Goal: Task Accomplishment & Management: Use online tool/utility

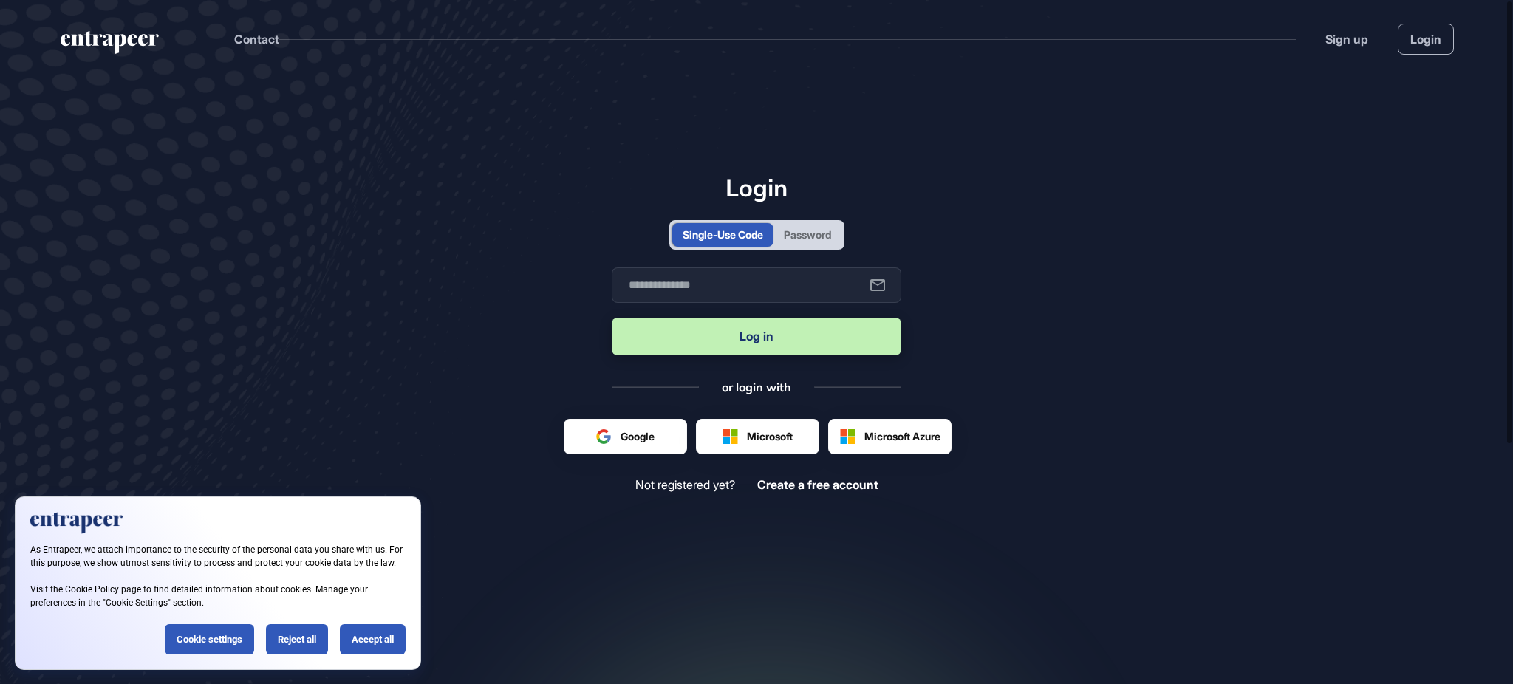
click at [824, 245] on div "Password" at bounding box center [807, 235] width 68 height 24
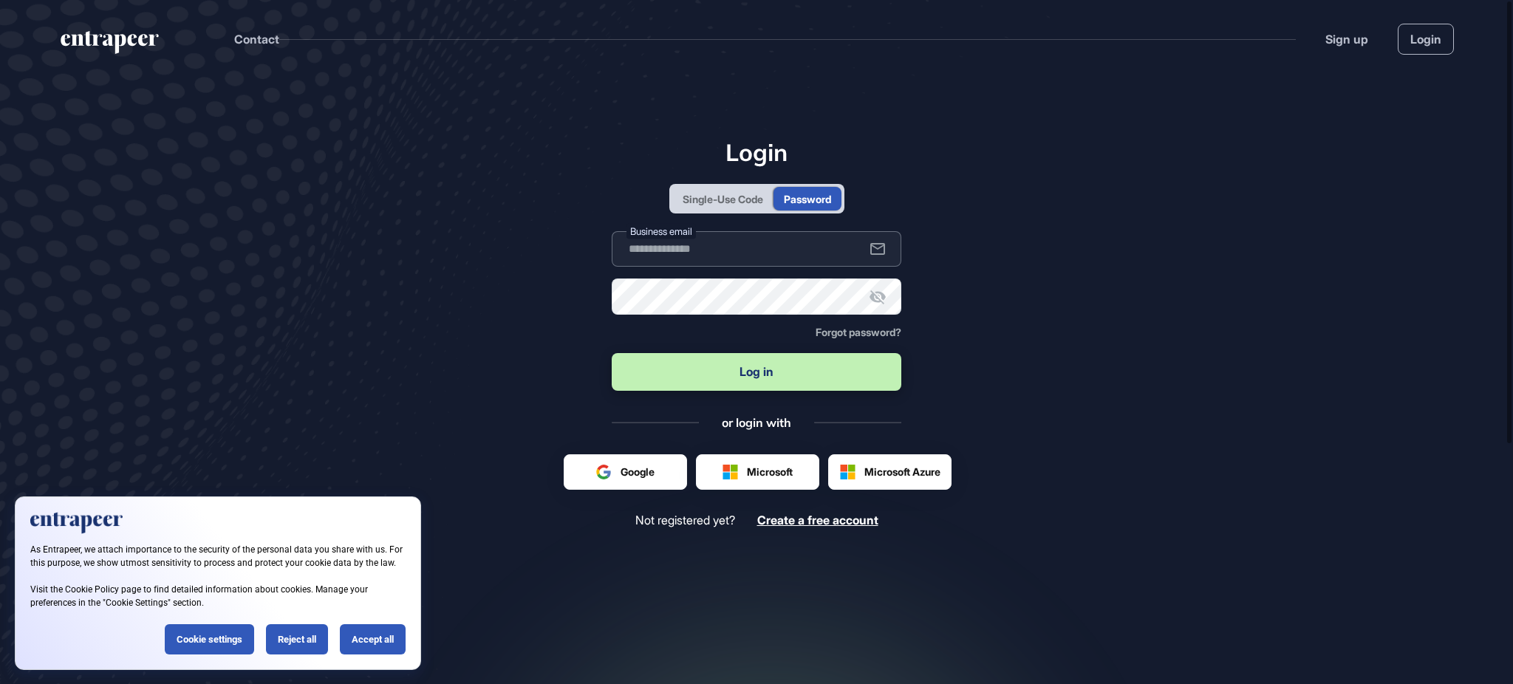
click at [813, 249] on input "text" at bounding box center [757, 248] width 290 height 35
type input "**********"
click at [612, 353] on button "Log in" at bounding box center [757, 372] width 290 height 38
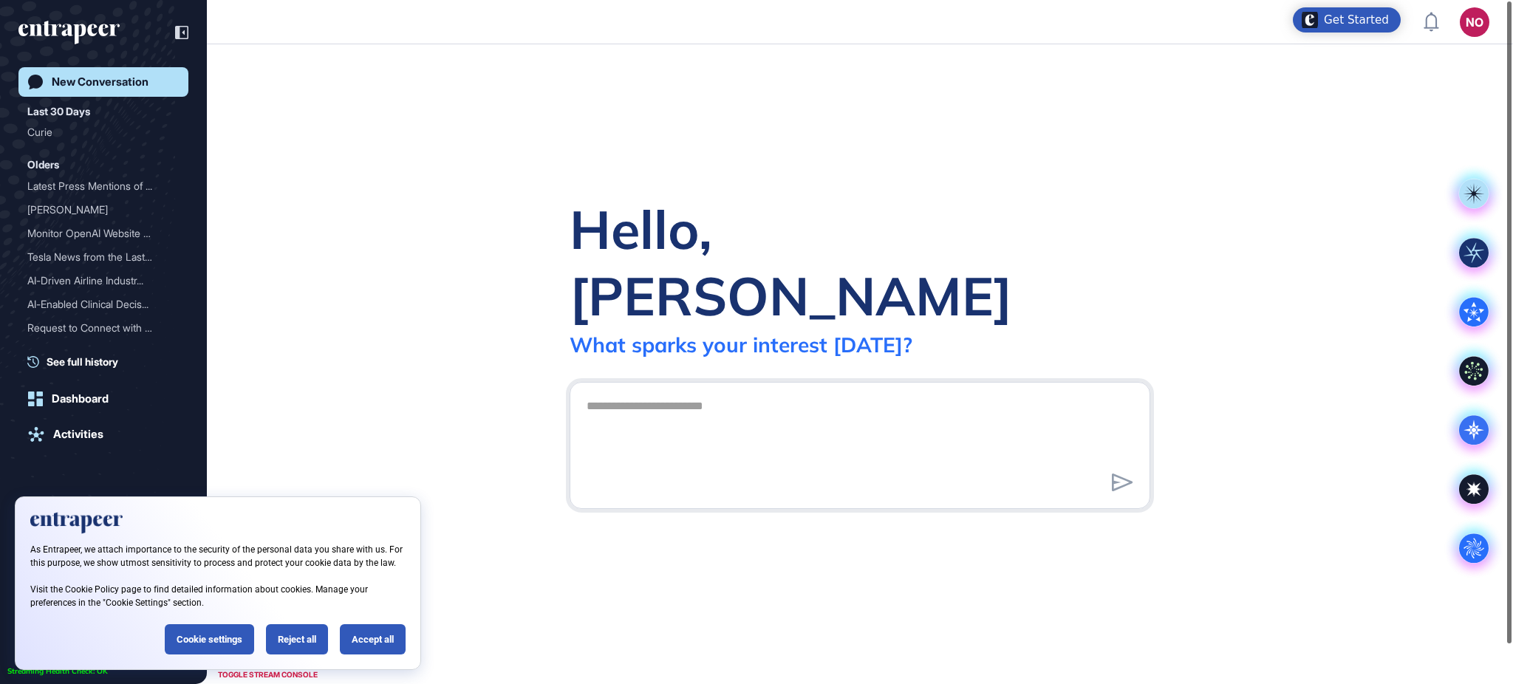
scroll to position [1, 1]
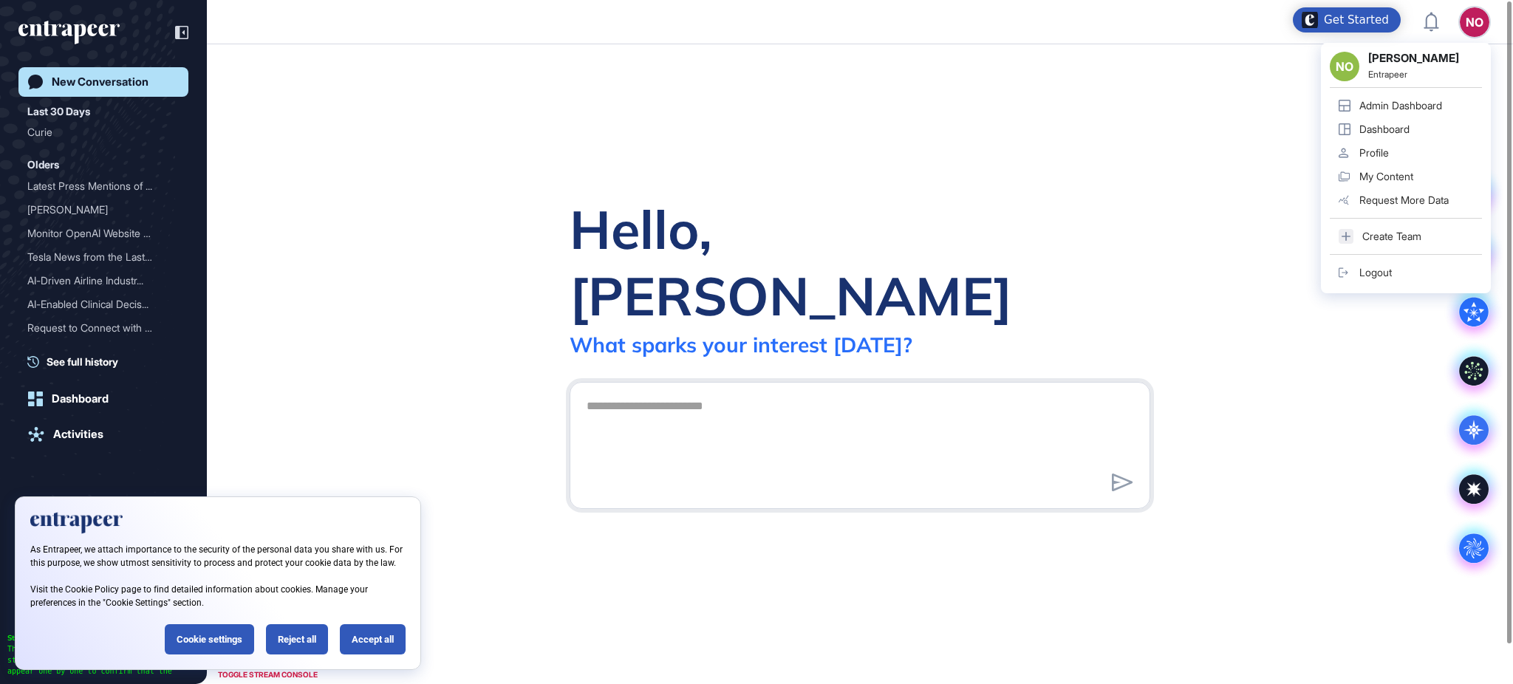
click at [1417, 100] on div "Admin Dashboard" at bounding box center [1400, 106] width 83 height 12
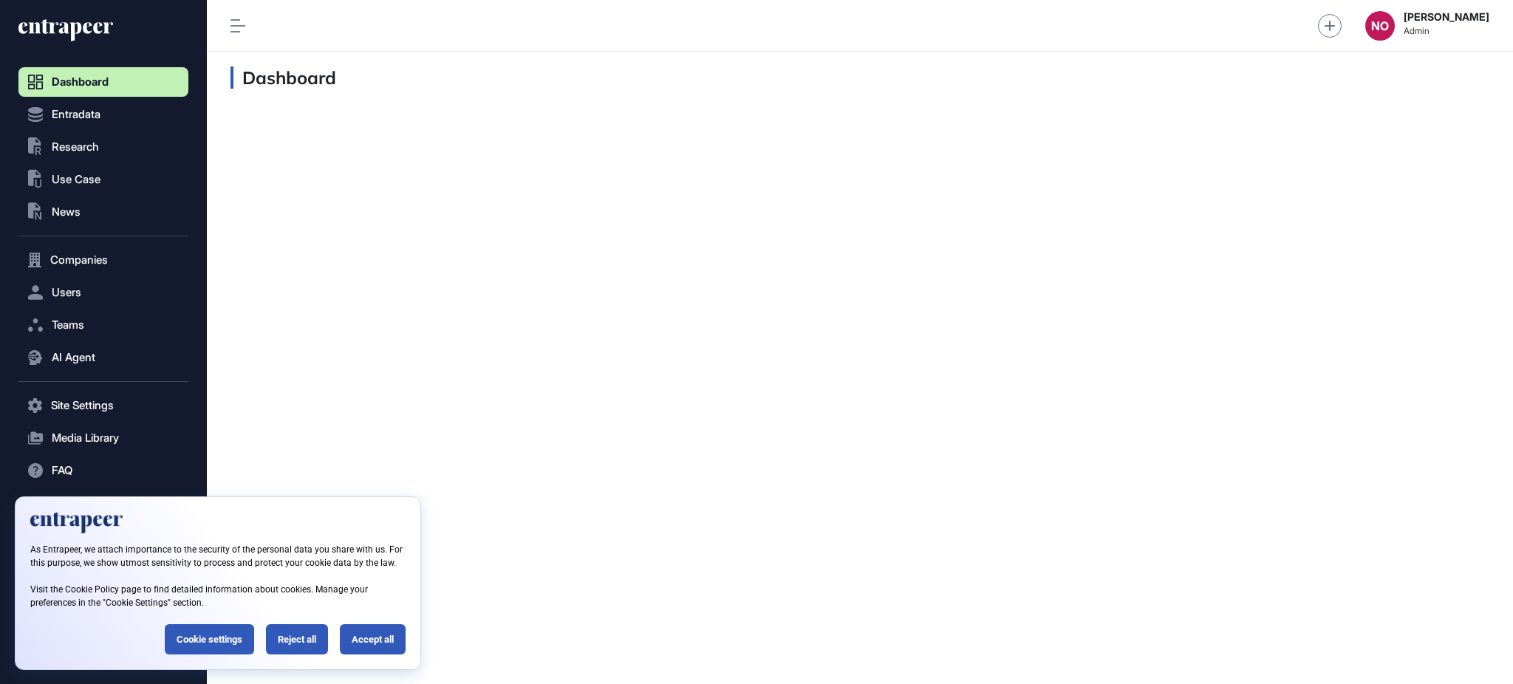
scroll to position [1, 1]
click at [72, 106] on button "Entradata" at bounding box center [103, 115] width 170 height 30
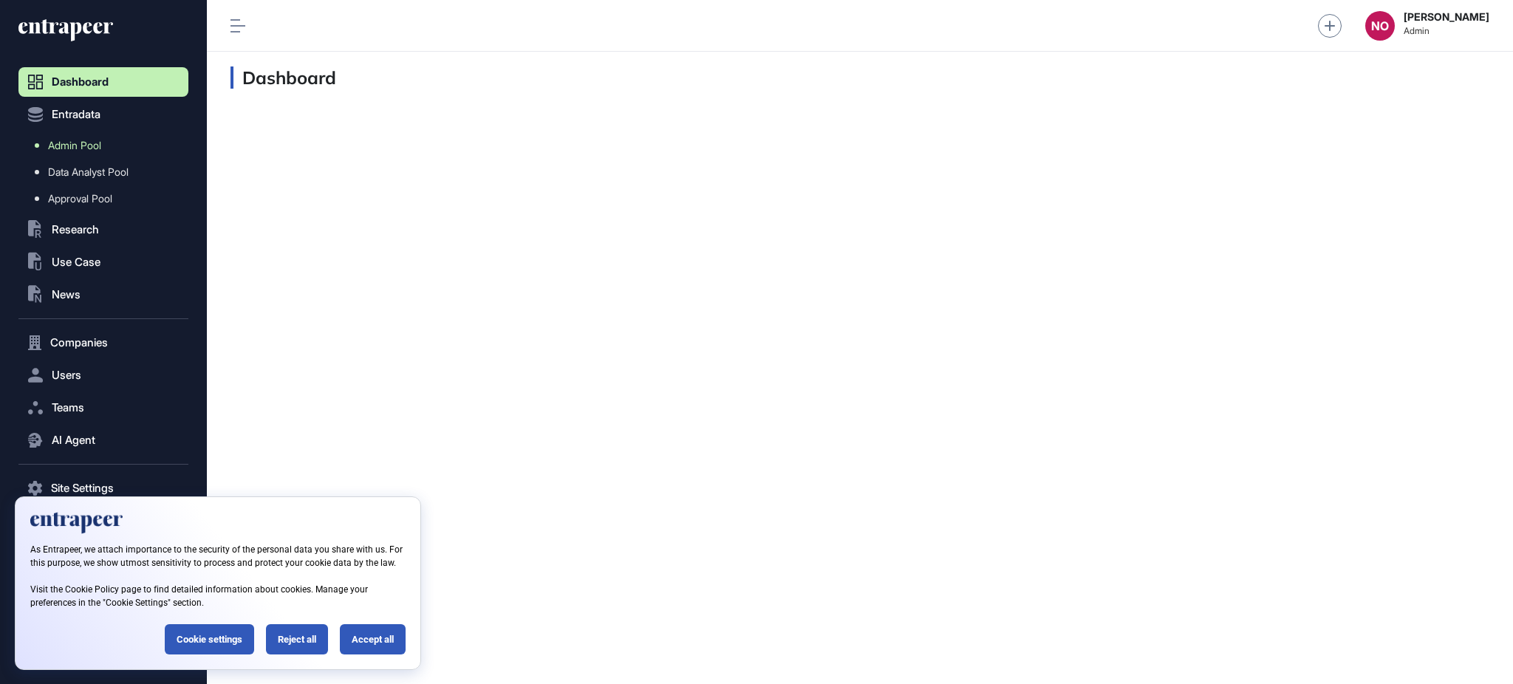
click at [78, 140] on span "Admin Pool" at bounding box center [74, 146] width 53 height 12
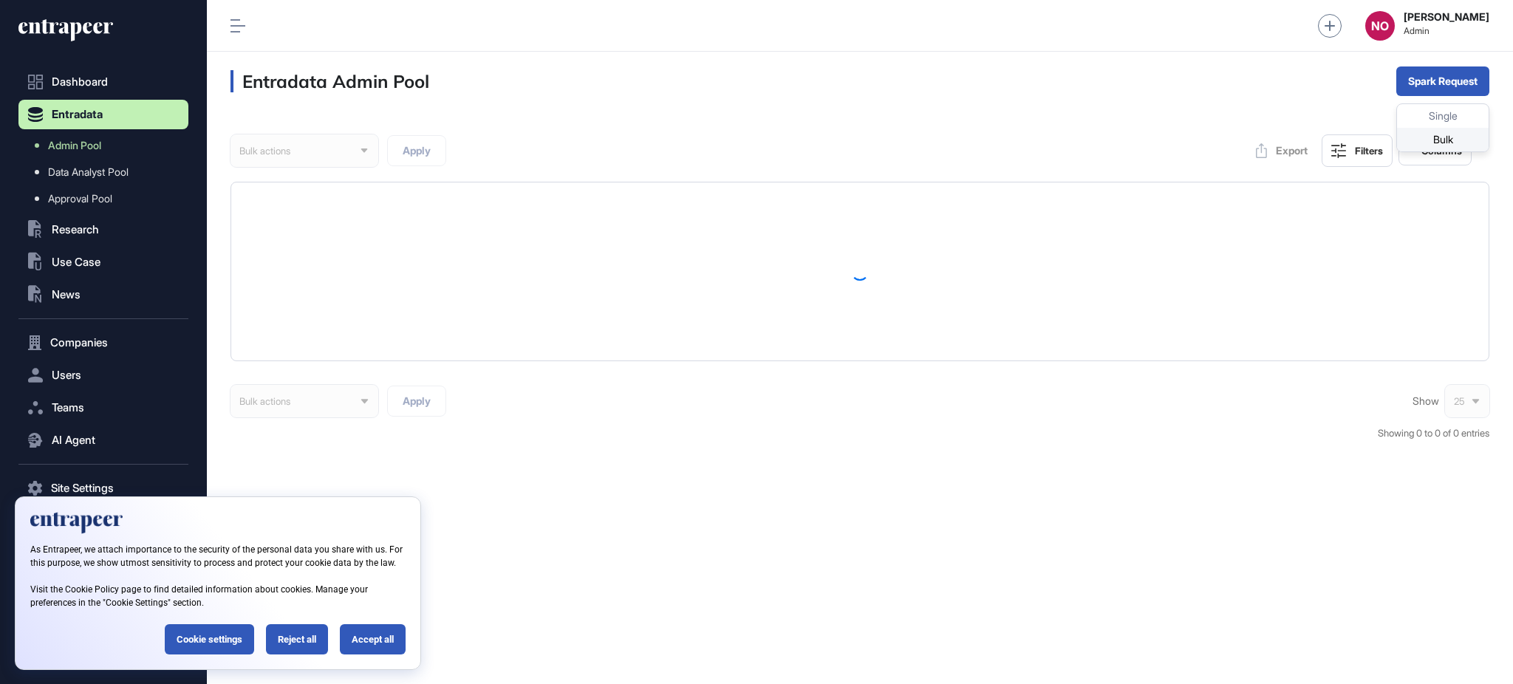
click at [1414, 136] on div "Bulk" at bounding box center [1443, 140] width 92 height 24
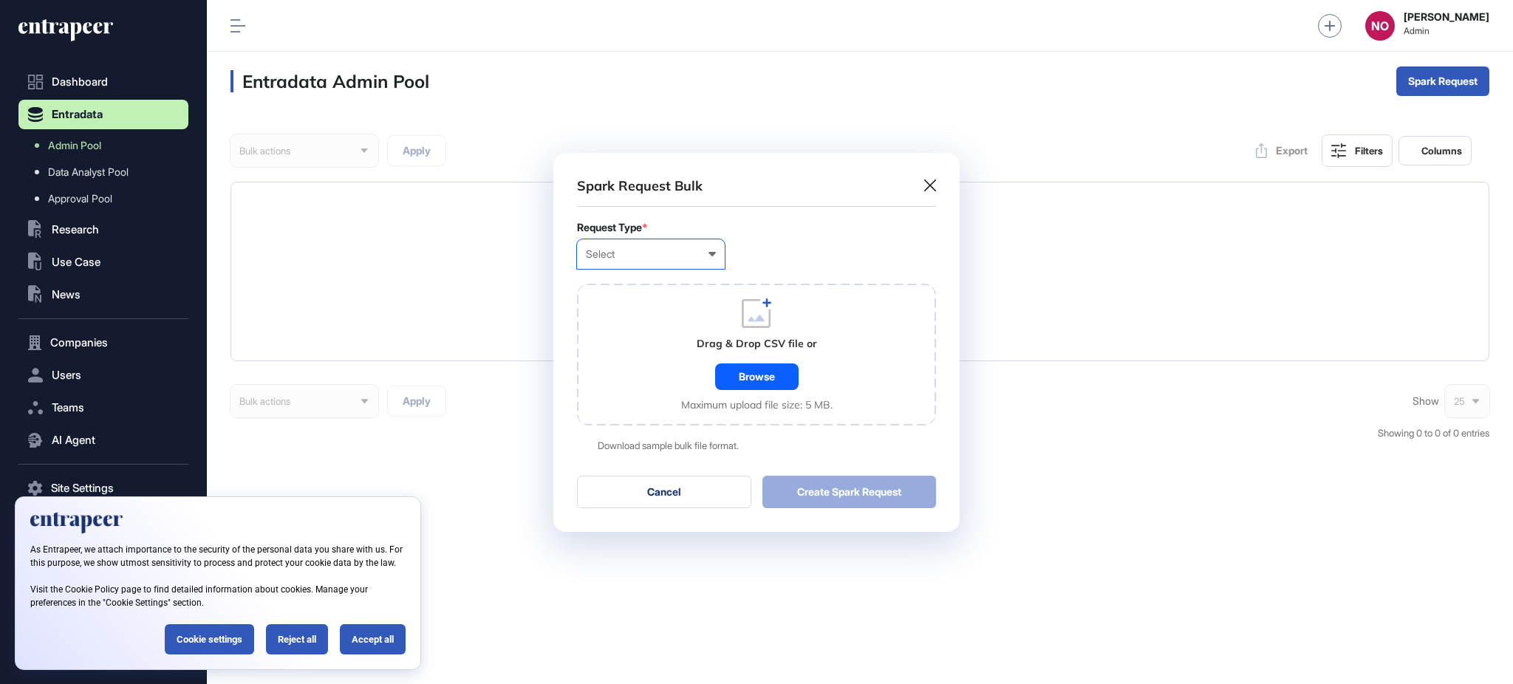
click at [641, 254] on div "Select User Company Customer Request ID" at bounding box center [651, 254] width 148 height 30
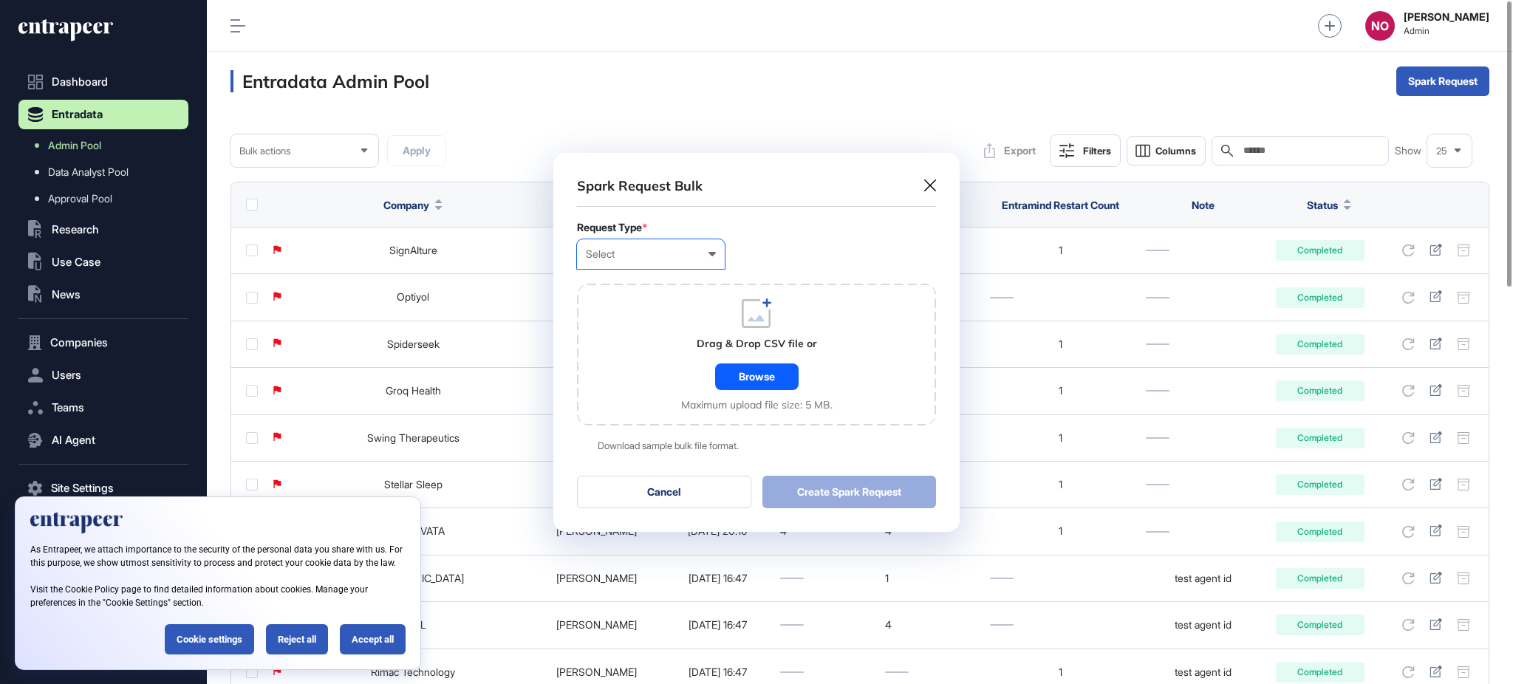
scroll to position [1, 6]
click at [0, 0] on div "Company" at bounding box center [0, 0] width 0 height 0
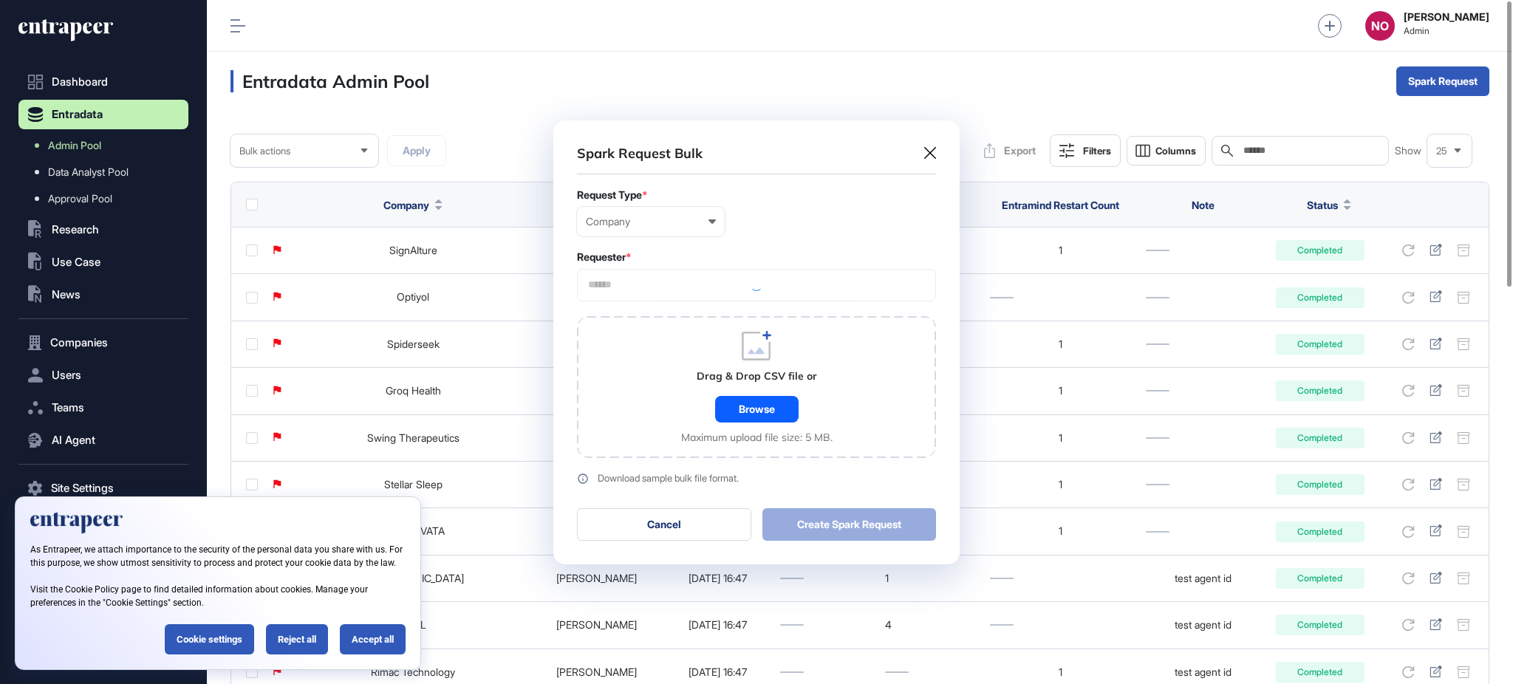
scroll to position [444, 406]
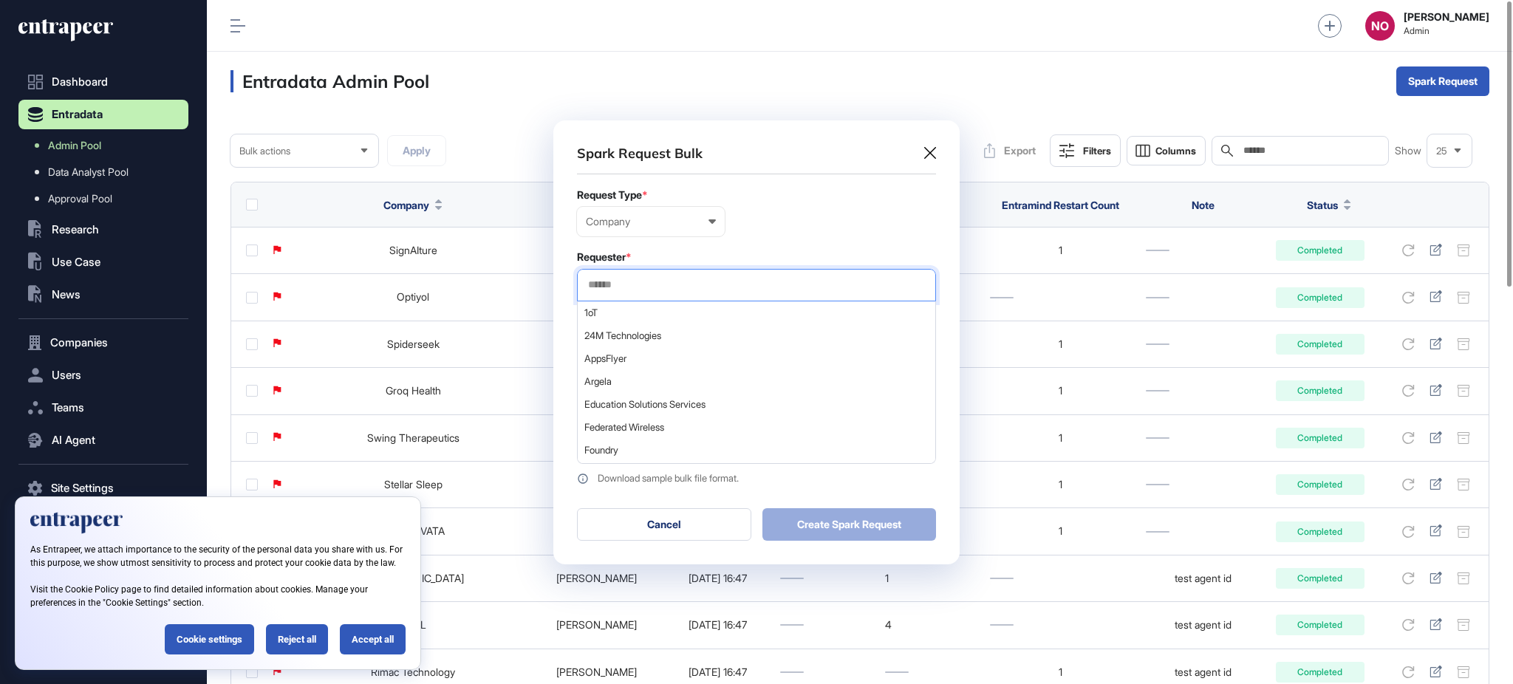
click at [647, 284] on input "text" at bounding box center [757, 284] width 340 height 13
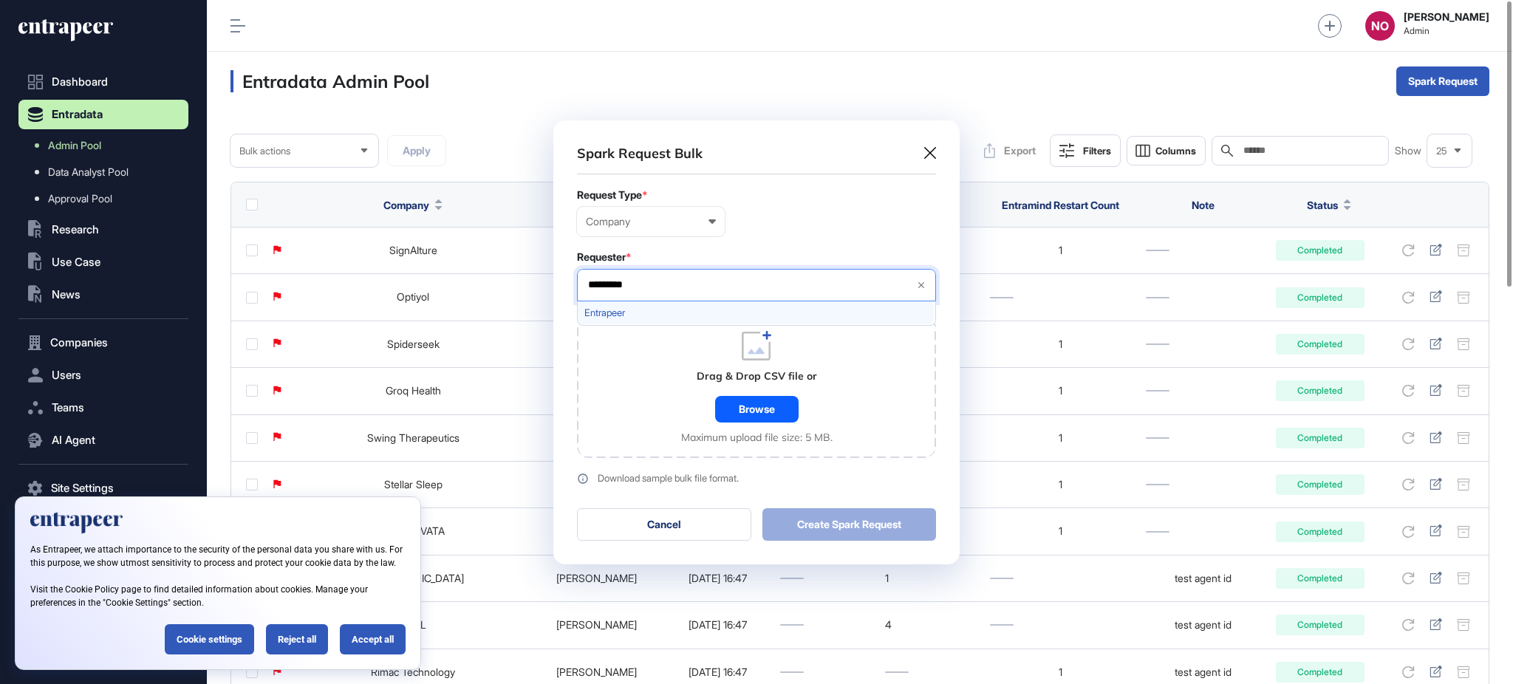
type input "*********"
click at [638, 314] on span "Entrapeer" at bounding box center [755, 312] width 343 height 11
click at [759, 406] on div "Browse" at bounding box center [756, 409] width 83 height 27
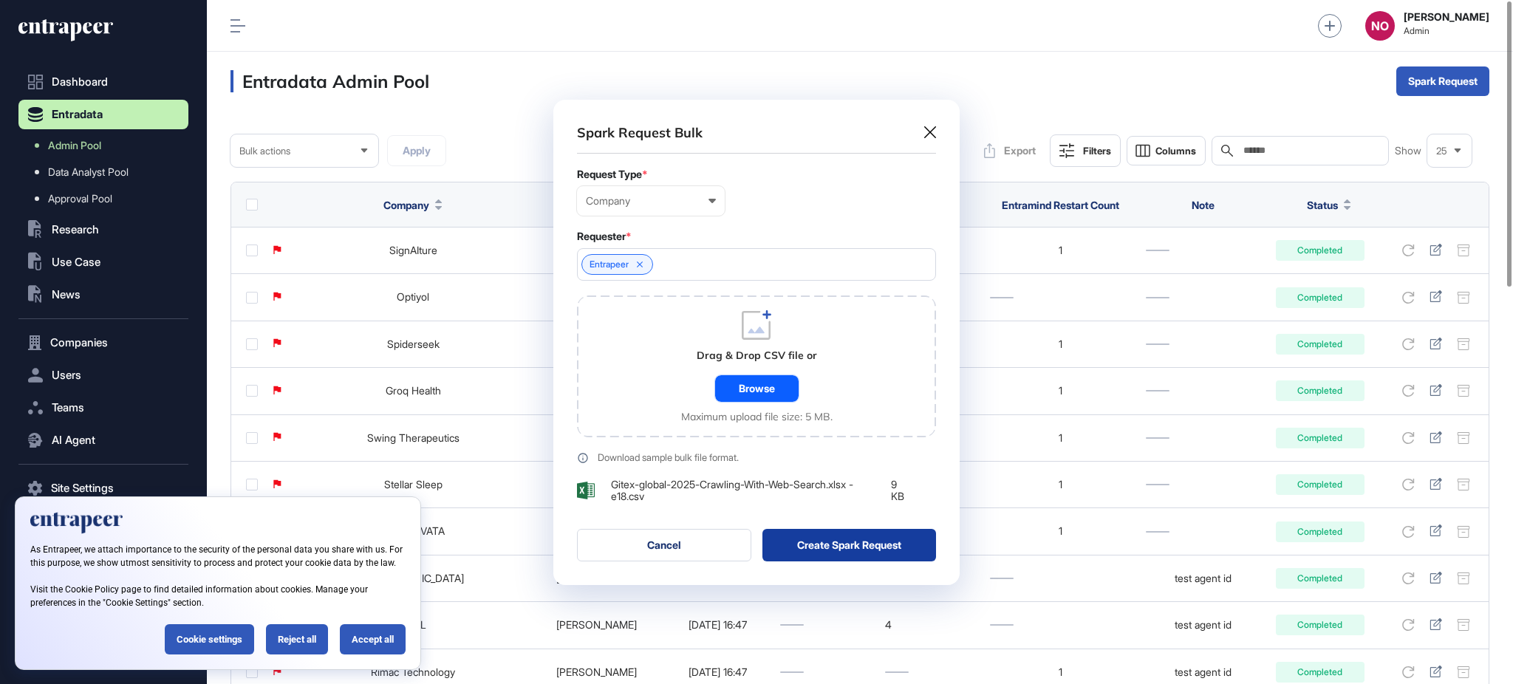
scroll to position [485, 406]
click at [863, 542] on button "Create Spark Request" at bounding box center [849, 545] width 174 height 33
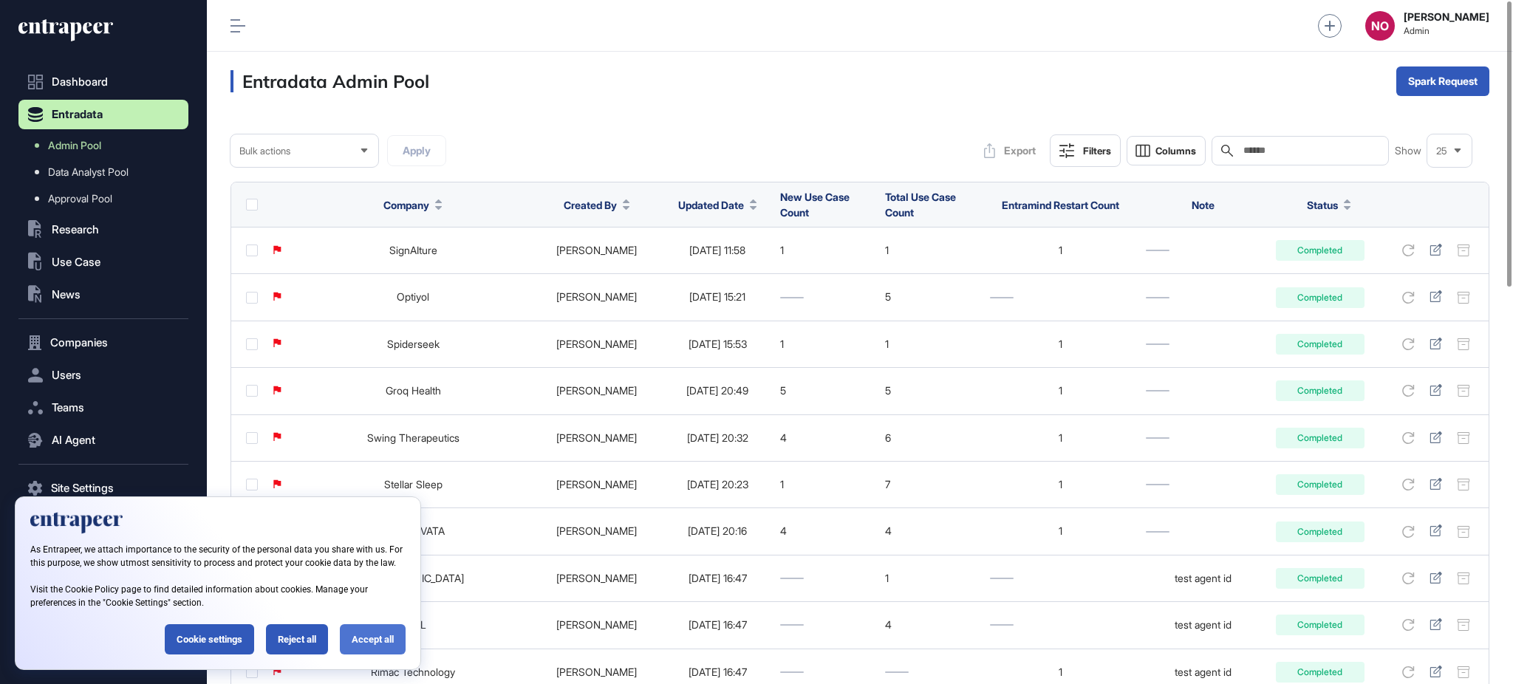
click at [363, 641] on div "Accept all" at bounding box center [373, 639] width 66 height 30
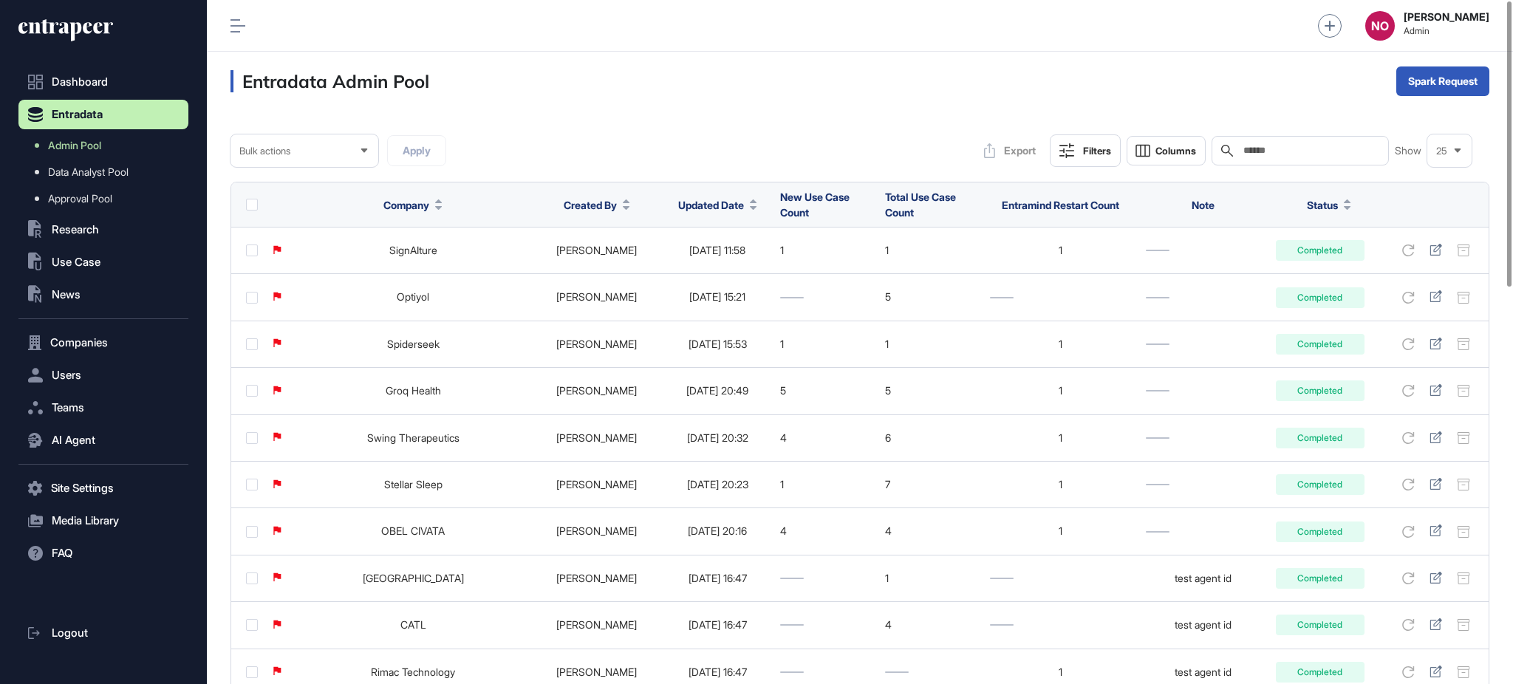
click at [750, 206] on icon at bounding box center [753, 208] width 7 height 4
click at [713, 261] on span "Sort Descending" at bounding box center [709, 267] width 59 height 13
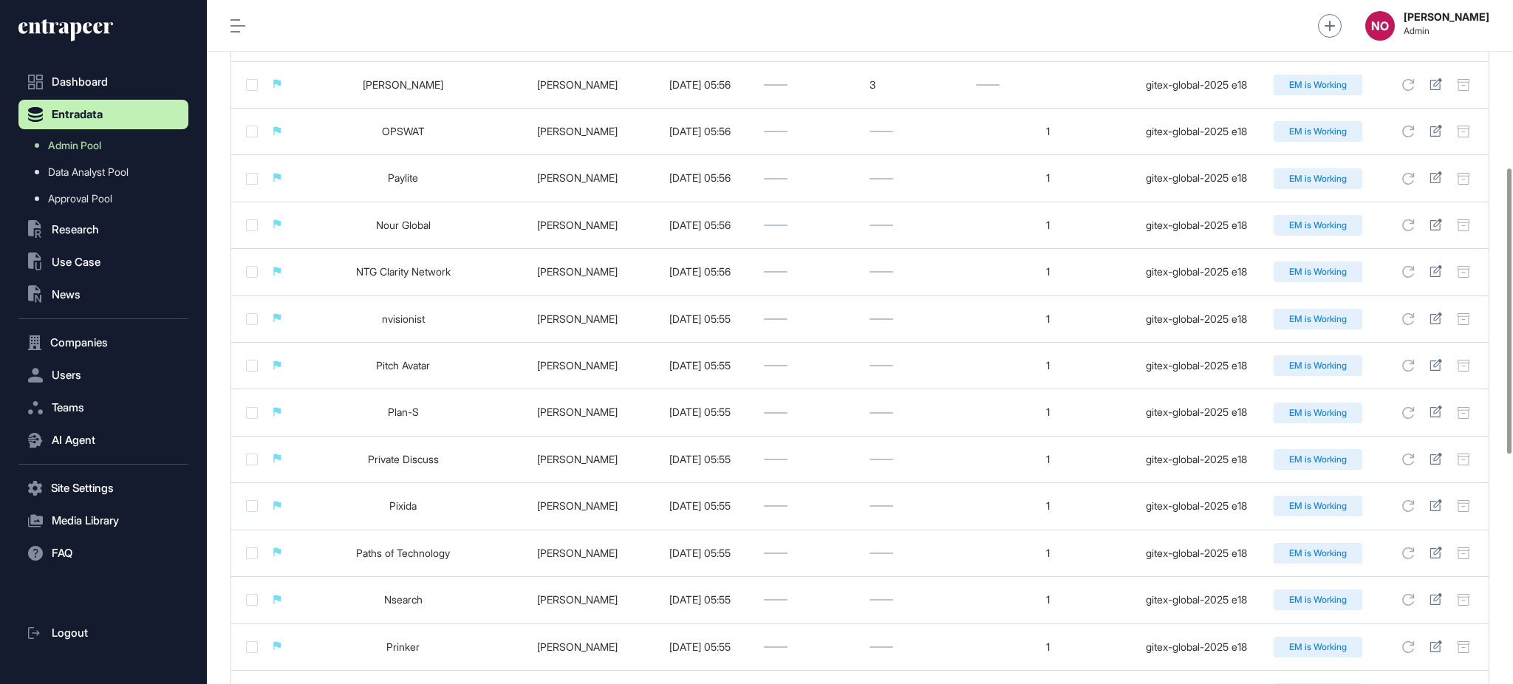
scroll to position [952, 0]
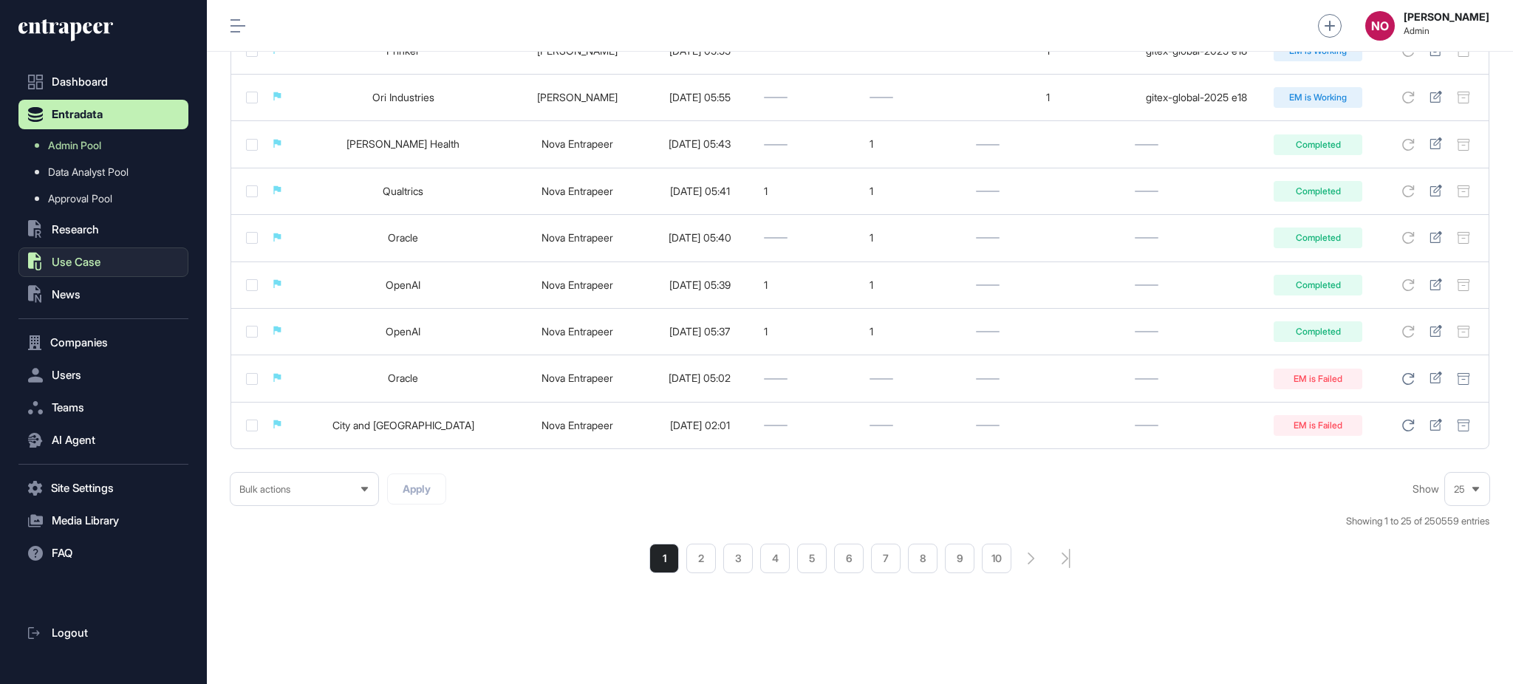
click at [75, 267] on span "Use Case" at bounding box center [76, 262] width 49 height 12
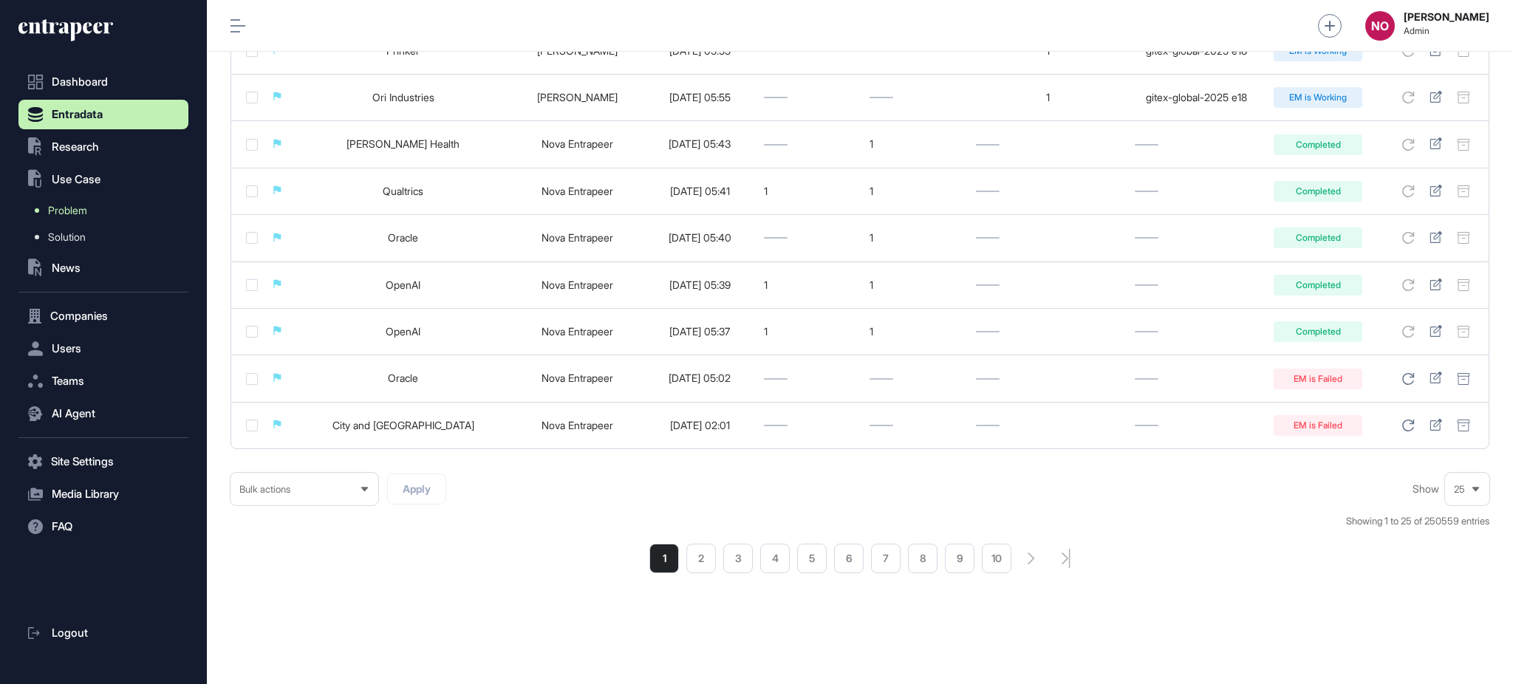
click at [86, 210] on span "Problem" at bounding box center [67, 211] width 39 height 12
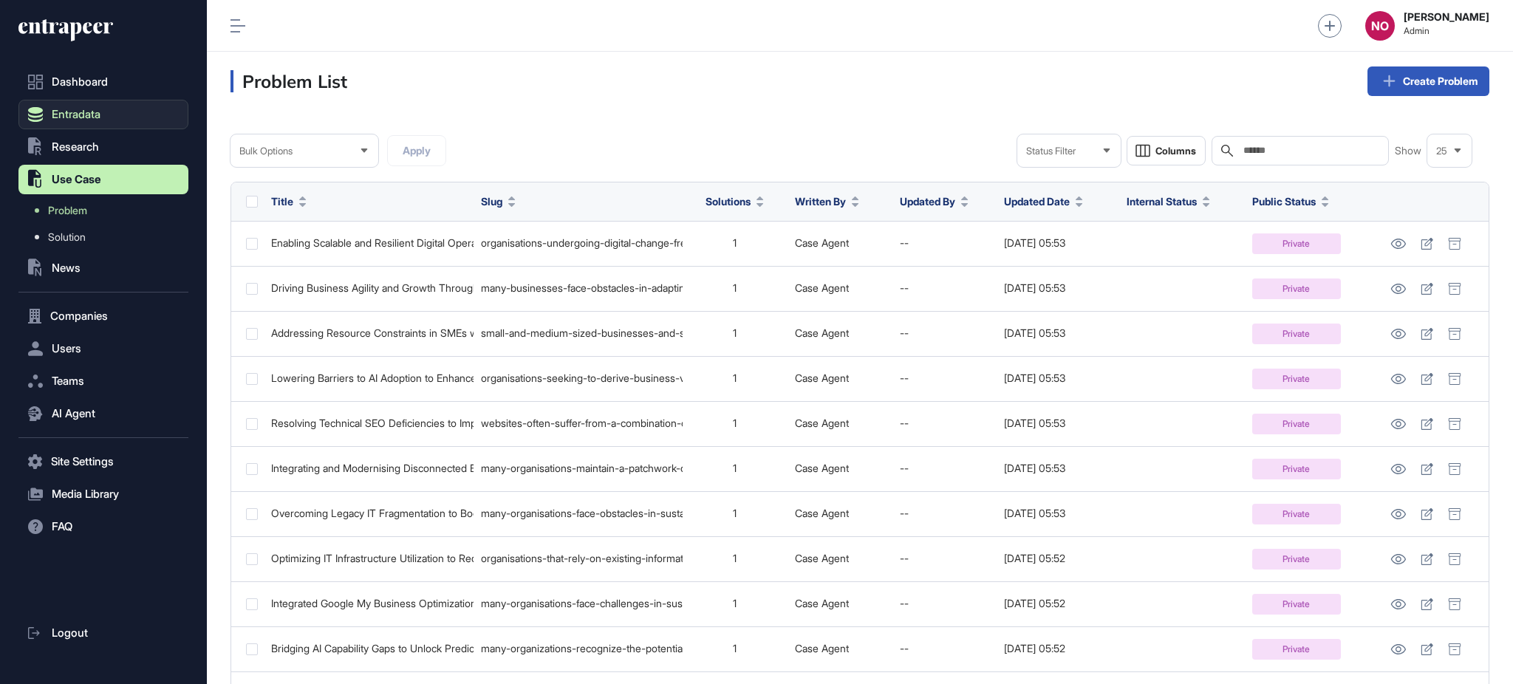
click at [89, 106] on button "Entradata" at bounding box center [103, 115] width 170 height 30
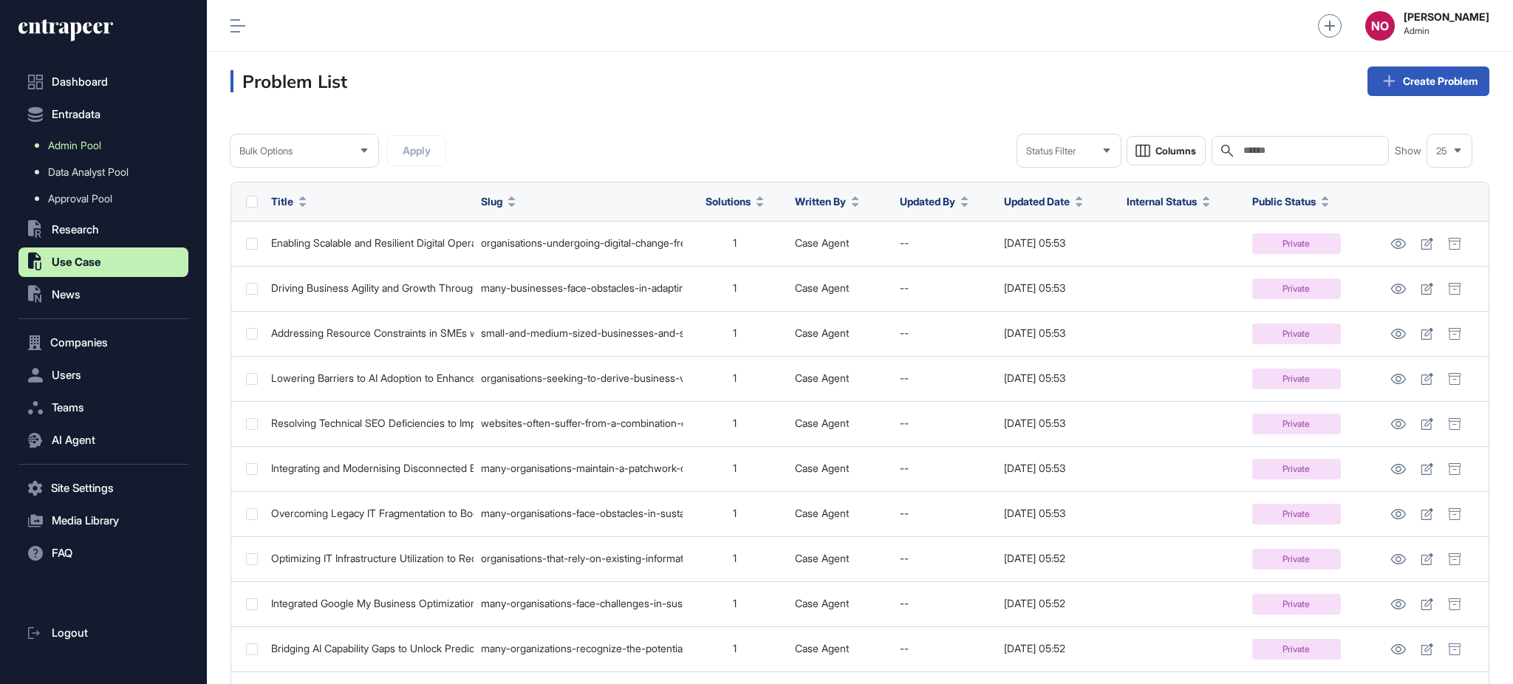
click at [89, 135] on link "Admin Pool" at bounding box center [107, 145] width 163 height 27
